Goal: Browse casually

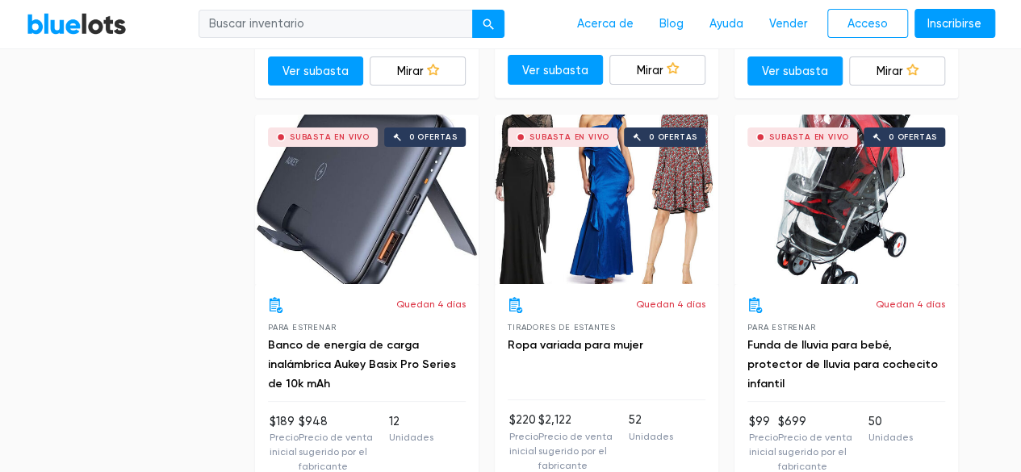
scroll to position [6132, 0]
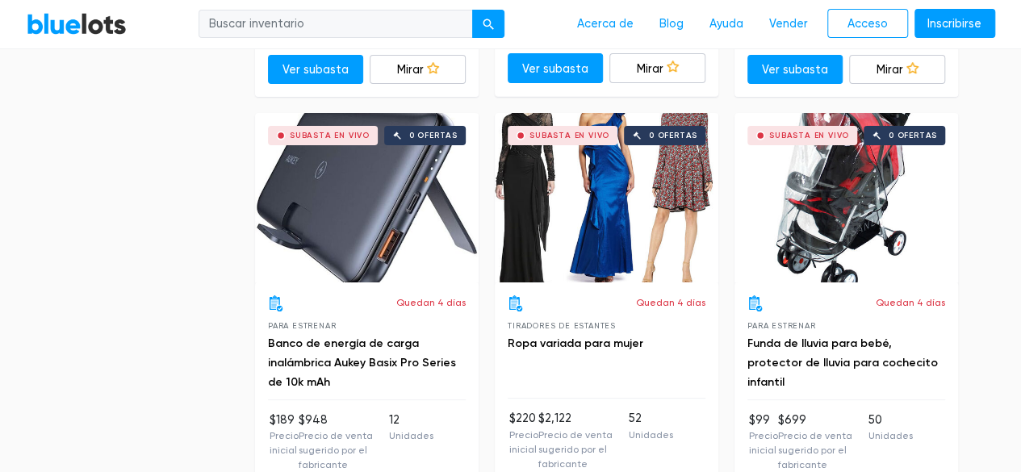
click at [796, 162] on div "Subasta en vivo 0 ofertas" at bounding box center [846, 197] width 224 height 169
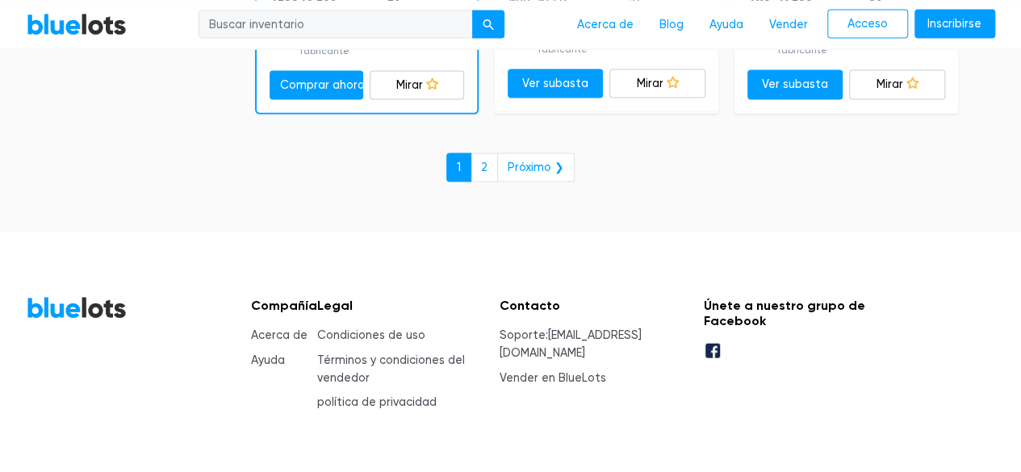
scroll to position [7843, 0]
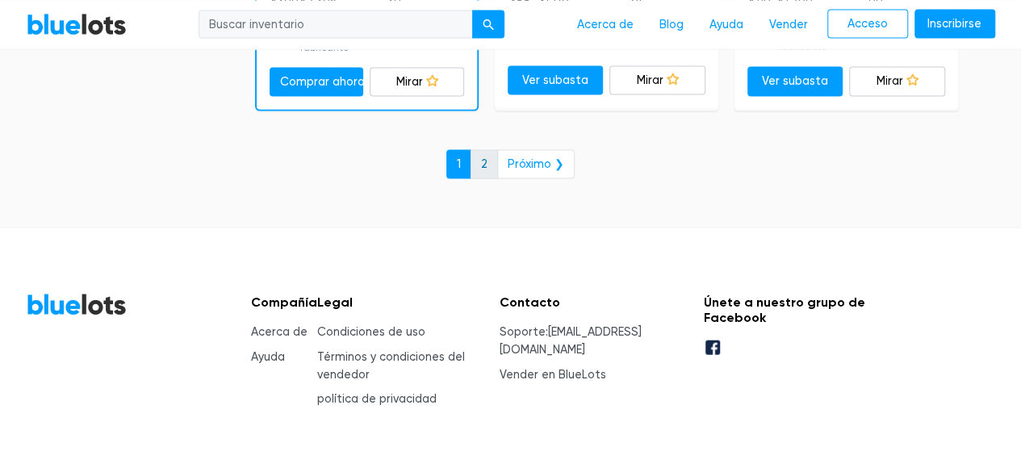
click at [493, 162] on link "2" at bounding box center [483, 164] width 27 height 29
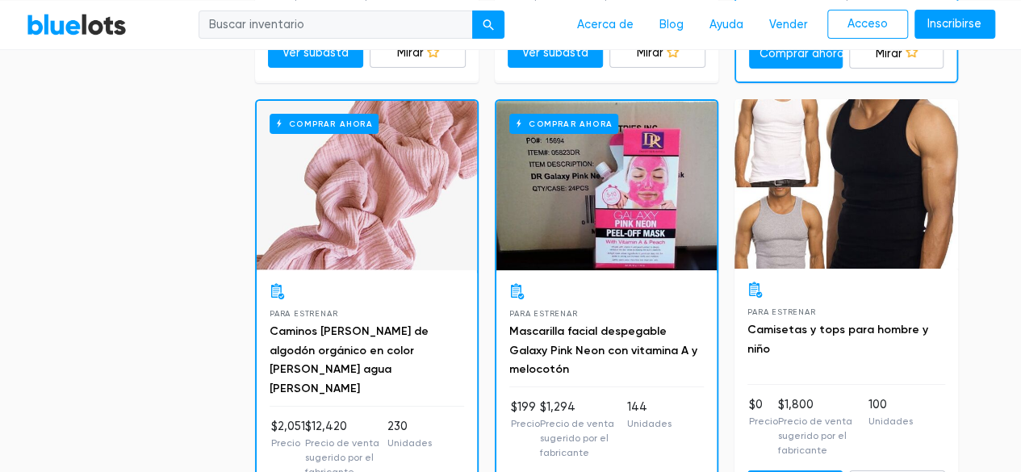
scroll to position [5713, 0]
